Goal: Task Accomplishment & Management: Manage account settings

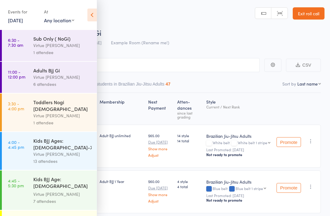
click at [23, 21] on link "14 Aug, 2025" at bounding box center [15, 20] width 15 height 7
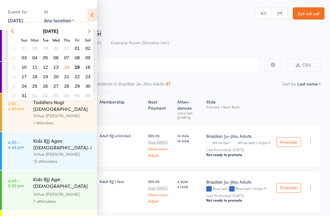
click at [83, 67] on button "16" at bounding box center [87, 67] width 9 height 8
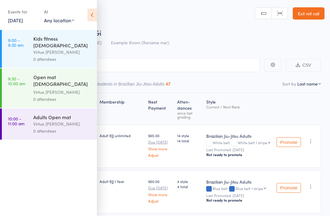
click at [21, 21] on link "16 Aug, 2025" at bounding box center [15, 20] width 15 height 7
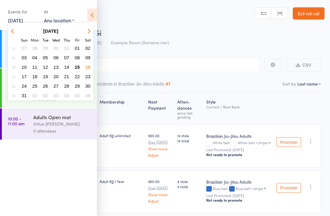
click at [77, 70] on span "15" at bounding box center [77, 67] width 5 height 5
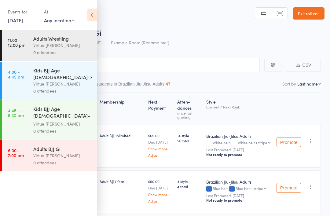
click at [74, 49] on div "Virtue [PERSON_NAME]" at bounding box center [62, 45] width 58 height 7
click at [94, 19] on icon at bounding box center [91, 15] width 9 height 13
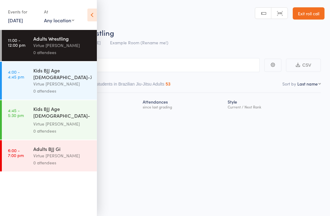
click at [174, 63] on input "search" at bounding box center [134, 65] width 251 height 14
click at [93, 11] on icon at bounding box center [91, 15] width 9 height 13
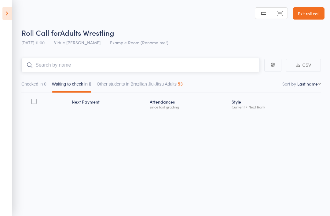
click at [161, 69] on input "search" at bounding box center [140, 65] width 239 height 14
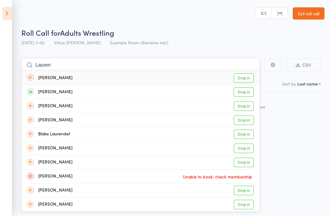
type input "Lauren"
click at [245, 93] on link "Drop in" at bounding box center [244, 91] width 20 height 9
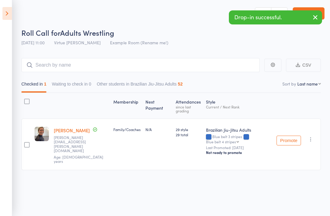
click at [76, 129] on link "[PERSON_NAME]" at bounding box center [72, 130] width 36 height 6
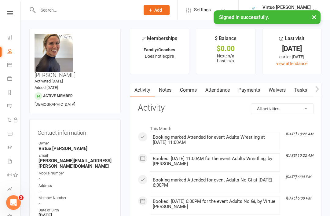
click at [253, 91] on link "Payments" at bounding box center [249, 90] width 30 height 14
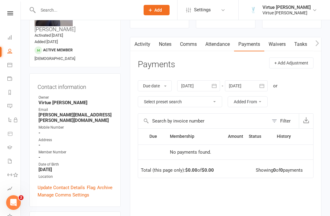
click at [222, 46] on link "Attendance" at bounding box center [217, 44] width 33 height 14
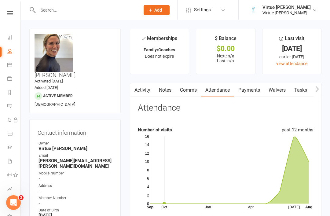
click at [11, 47] on link "People" at bounding box center [14, 52] width 14 height 14
select select "100"
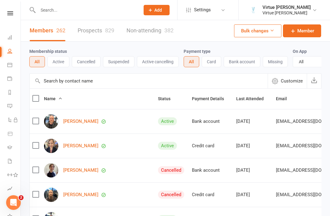
click at [9, 52] on icon at bounding box center [9, 51] width 5 height 5
click at [62, 62] on button "Active" at bounding box center [58, 61] width 22 height 11
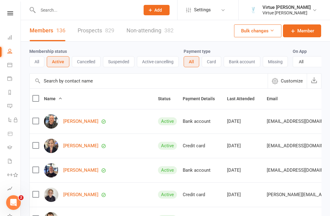
click at [85, 81] on input "text" at bounding box center [149, 81] width 238 height 15
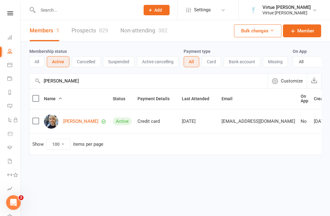
type input "[PERSON_NAME]"
click at [86, 124] on link "[PERSON_NAME]" at bounding box center [80, 121] width 35 height 5
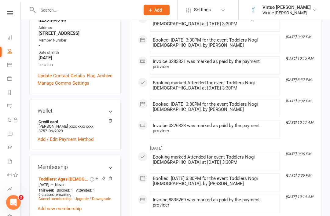
scroll to position [142, 0]
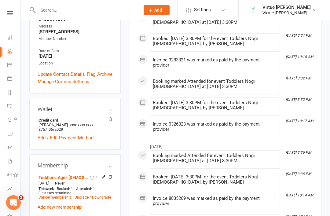
click at [104, 175] on icon at bounding box center [104, 177] width 4 height 4
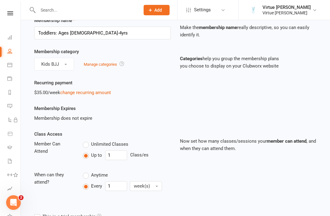
scroll to position [30, 0]
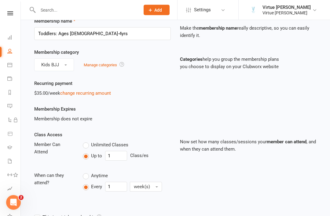
click at [91, 91] on link "change recurring amount" at bounding box center [85, 94] width 51 height 6
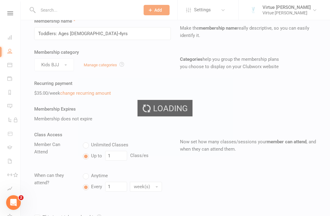
scroll to position [5, 0]
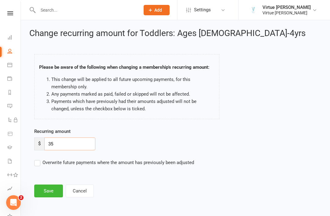
click at [65, 138] on input "35" at bounding box center [69, 144] width 51 height 13
type input "3"
type input "45"
click at [47, 188] on button "Save" at bounding box center [48, 191] width 29 height 13
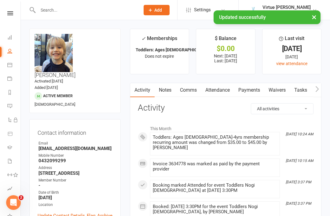
click at [11, 56] on link "People" at bounding box center [14, 52] width 14 height 14
select select "100"
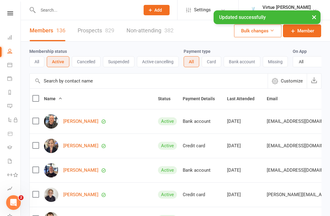
click at [152, 63] on button "Active cancelling" at bounding box center [158, 61] width 42 height 11
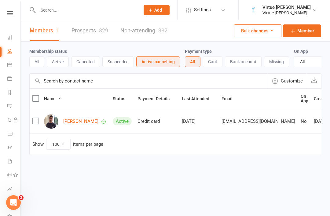
click at [122, 66] on button "Suspended" at bounding box center [118, 61] width 32 height 11
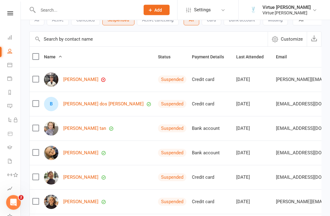
scroll to position [42, 0]
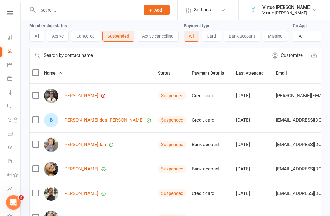
click at [60, 39] on button "Active" at bounding box center [58, 36] width 22 height 11
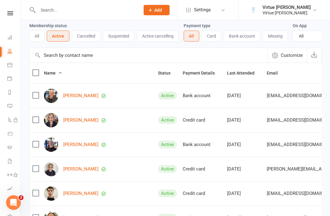
click at [66, 57] on input "text" at bounding box center [149, 55] width 238 height 15
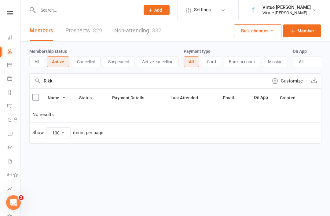
scroll to position [0, 0]
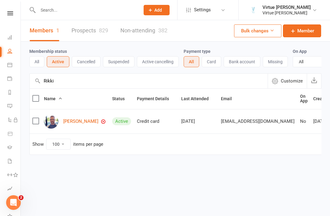
type input "Rikki"
click at [84, 121] on link "[PERSON_NAME]" at bounding box center [80, 121] width 35 height 5
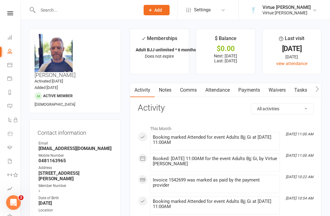
click at [255, 87] on link "Payments" at bounding box center [249, 90] width 30 height 14
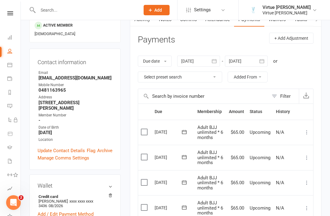
scroll to position [69, 0]
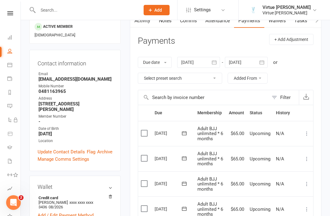
click at [213, 62] on icon "button" at bounding box center [214, 62] width 6 height 6
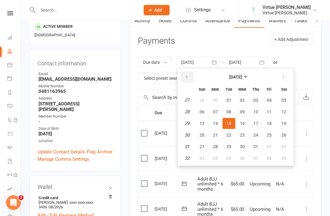
click at [193, 77] on button "button" at bounding box center [187, 77] width 13 height 11
click at [230, 99] on span "03" at bounding box center [229, 100] width 5 height 5
type input "[DATE]"
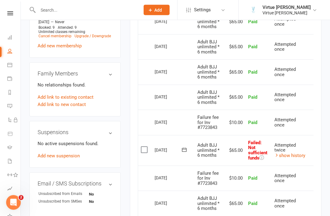
scroll to position [305, 0]
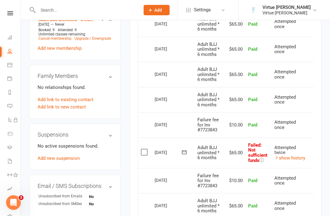
click at [297, 155] on link "show history" at bounding box center [290, 158] width 31 height 6
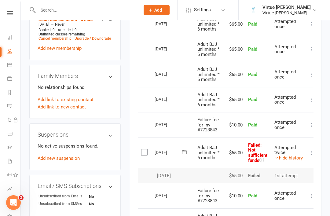
click at [183, 149] on icon at bounding box center [184, 152] width 6 height 6
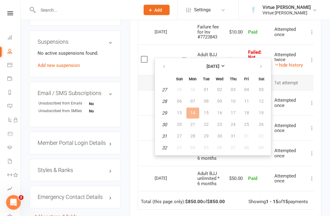
scroll to position [398, 0]
click at [258, 67] on button "button" at bounding box center [261, 66] width 13 height 11
click at [194, 124] on span "18" at bounding box center [193, 124] width 5 height 5
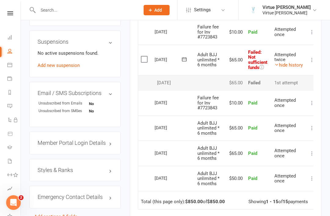
scroll to position [418, 0]
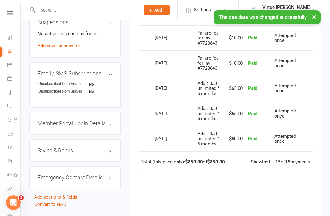
click at [14, 51] on link "People" at bounding box center [14, 52] width 14 height 14
select select "100"
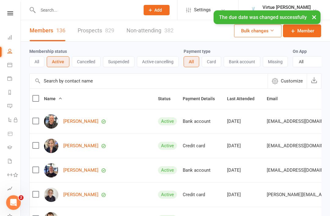
click at [90, 81] on input "text" at bounding box center [149, 81] width 238 height 15
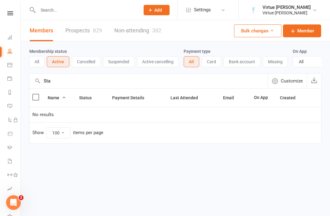
click at [92, 81] on input "Sta" at bounding box center [149, 81] width 238 height 15
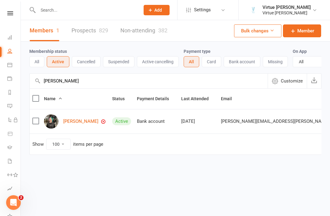
type input "[PERSON_NAME]"
click at [85, 120] on link "[PERSON_NAME]" at bounding box center [80, 121] width 35 height 5
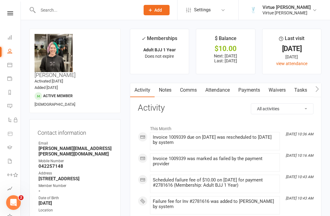
click at [247, 93] on link "Payments" at bounding box center [249, 90] width 30 height 14
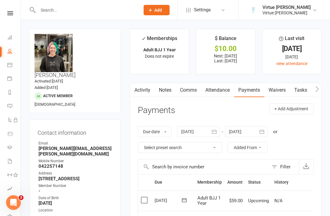
click at [20, 52] on link "People" at bounding box center [14, 52] width 14 height 14
select select "100"
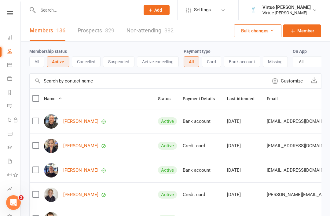
click at [15, 11] on link at bounding box center [10, 13] width 22 height 4
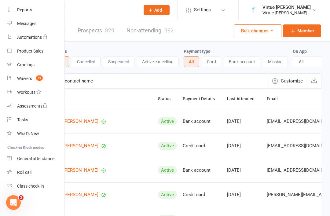
scroll to position [78, 1]
click at [26, 176] on link "Roll call" at bounding box center [36, 173] width 58 height 14
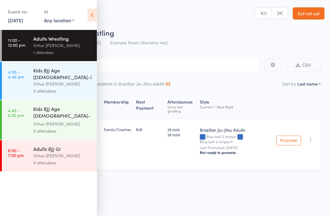
click at [95, 14] on icon at bounding box center [91, 15] width 9 height 13
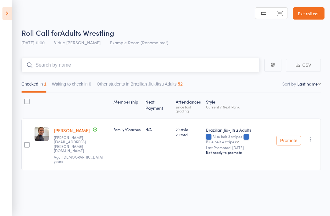
click at [117, 71] on input "search" at bounding box center [140, 65] width 239 height 14
click at [132, 67] on input "Jacob" at bounding box center [140, 65] width 239 height 14
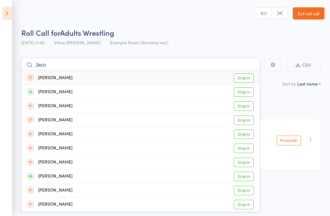
type input "Jaco"
click at [243, 92] on link "Drop in" at bounding box center [244, 91] width 20 height 9
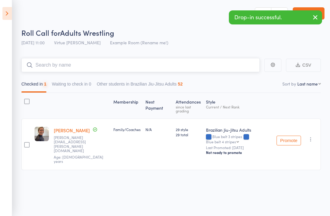
click at [176, 67] on input "search" at bounding box center [140, 65] width 239 height 14
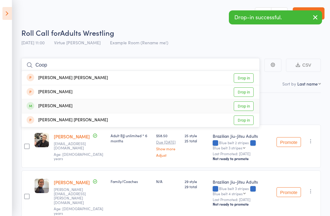
type input "Coop"
click at [243, 106] on link "Drop in" at bounding box center [244, 106] width 20 height 9
